Goal: Task Accomplishment & Management: Use online tool/utility

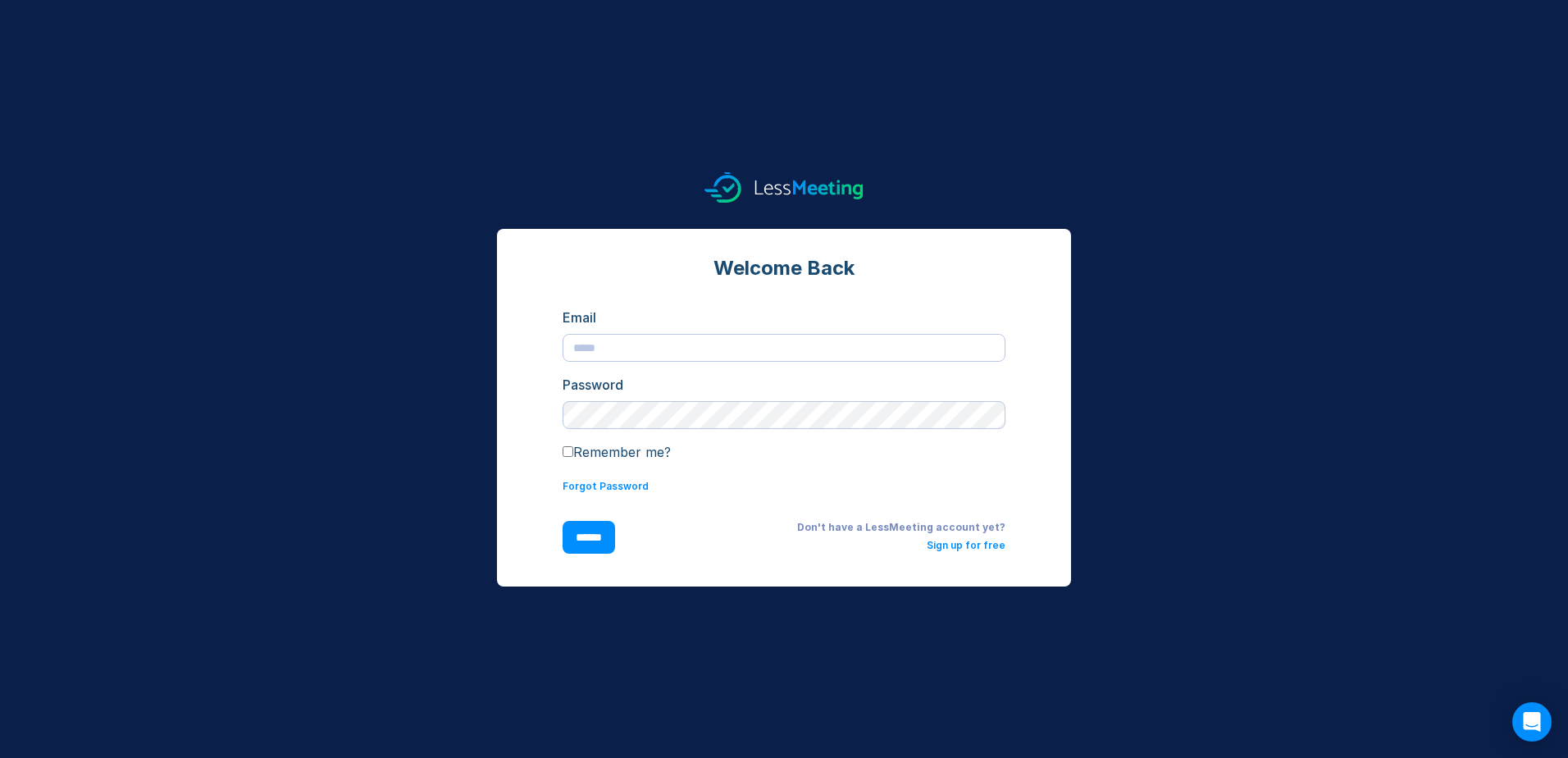
type input "**********"
click at [598, 537] on input "******" at bounding box center [589, 537] width 53 height 33
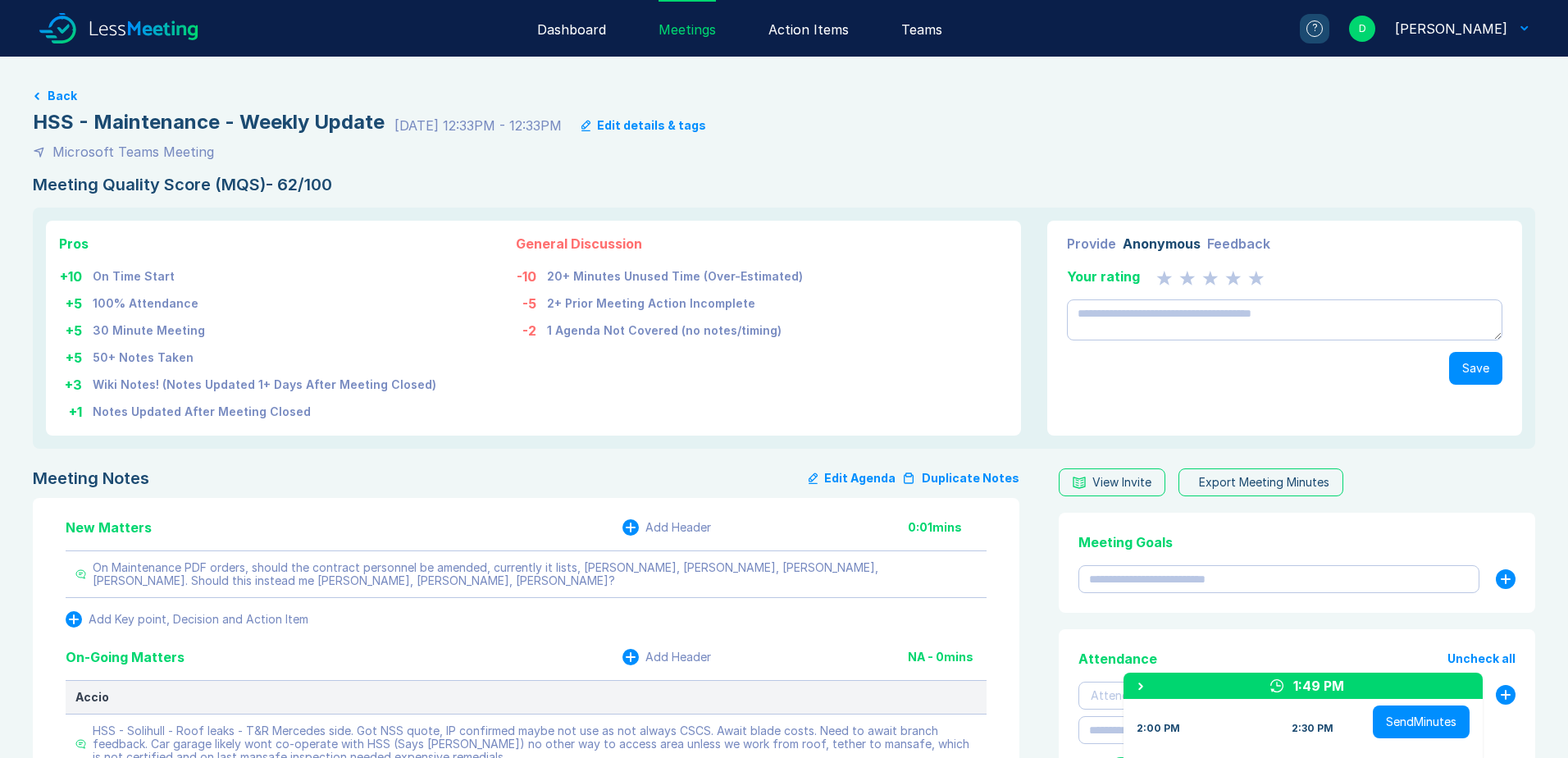
type textarea "*"
